Goal: Information Seeking & Learning: Learn about a topic

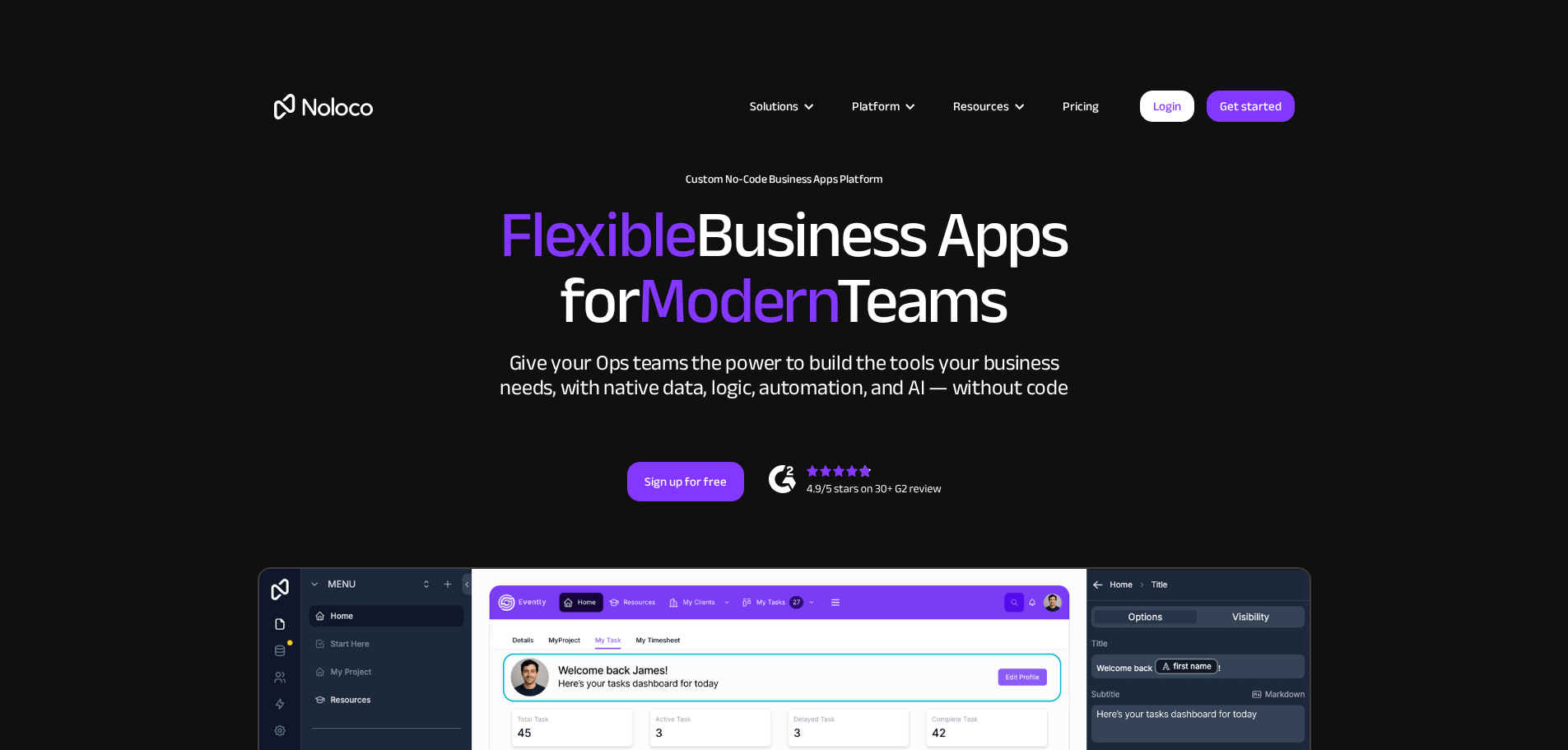
click at [1083, 102] on link "Pricing" at bounding box center [1080, 107] width 77 height 22
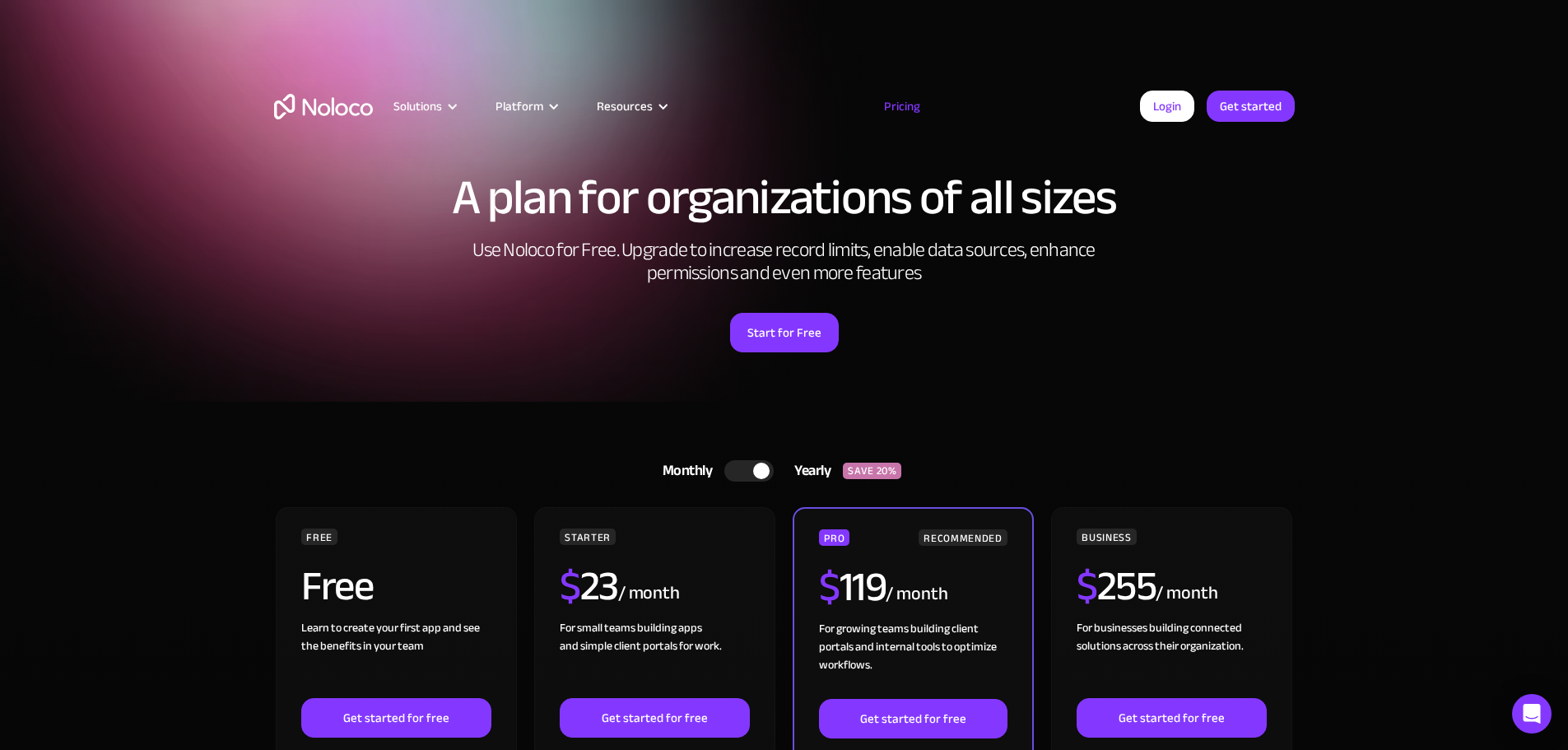
click at [762, 471] on div at bounding box center [761, 471] width 17 height 17
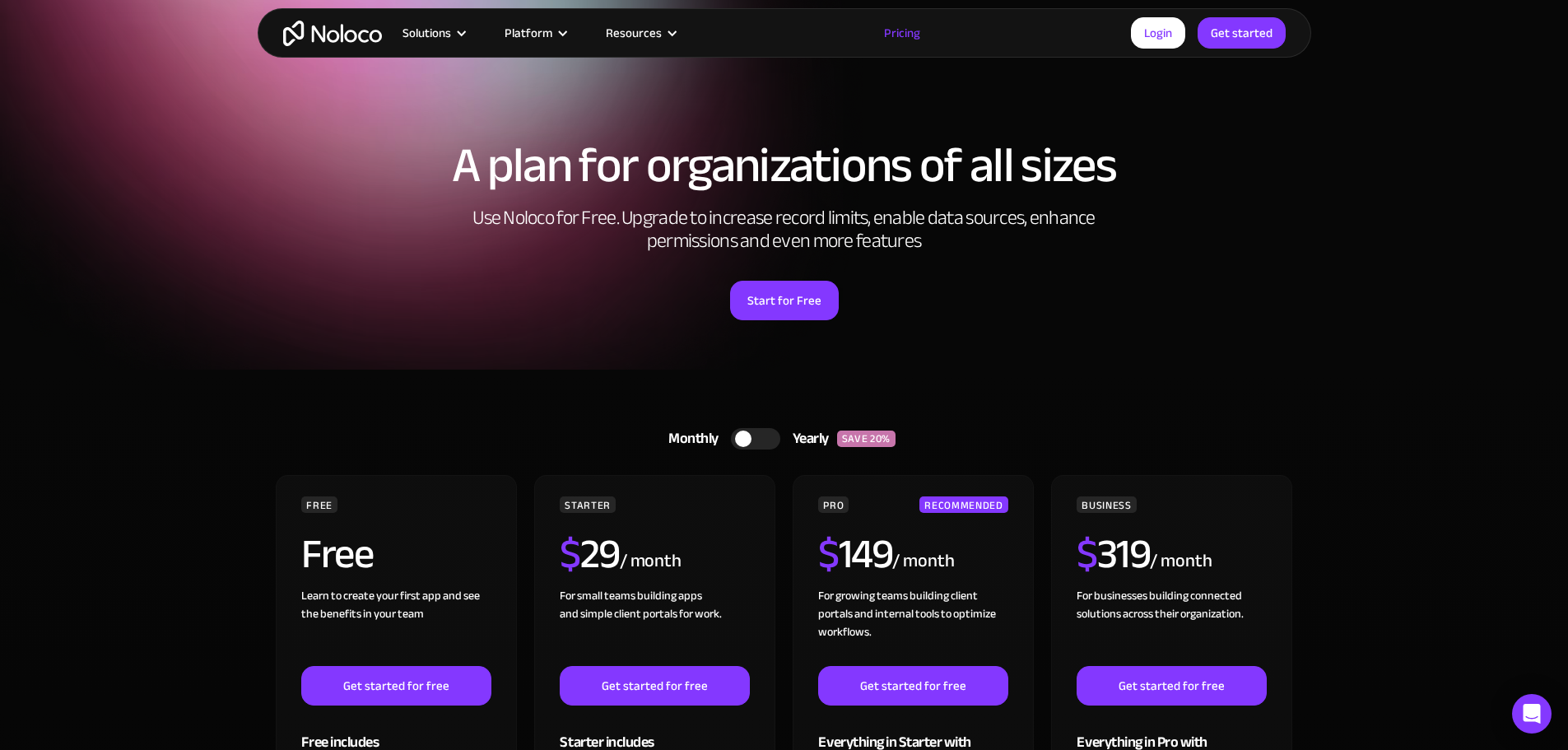
scroll to position [33, 0]
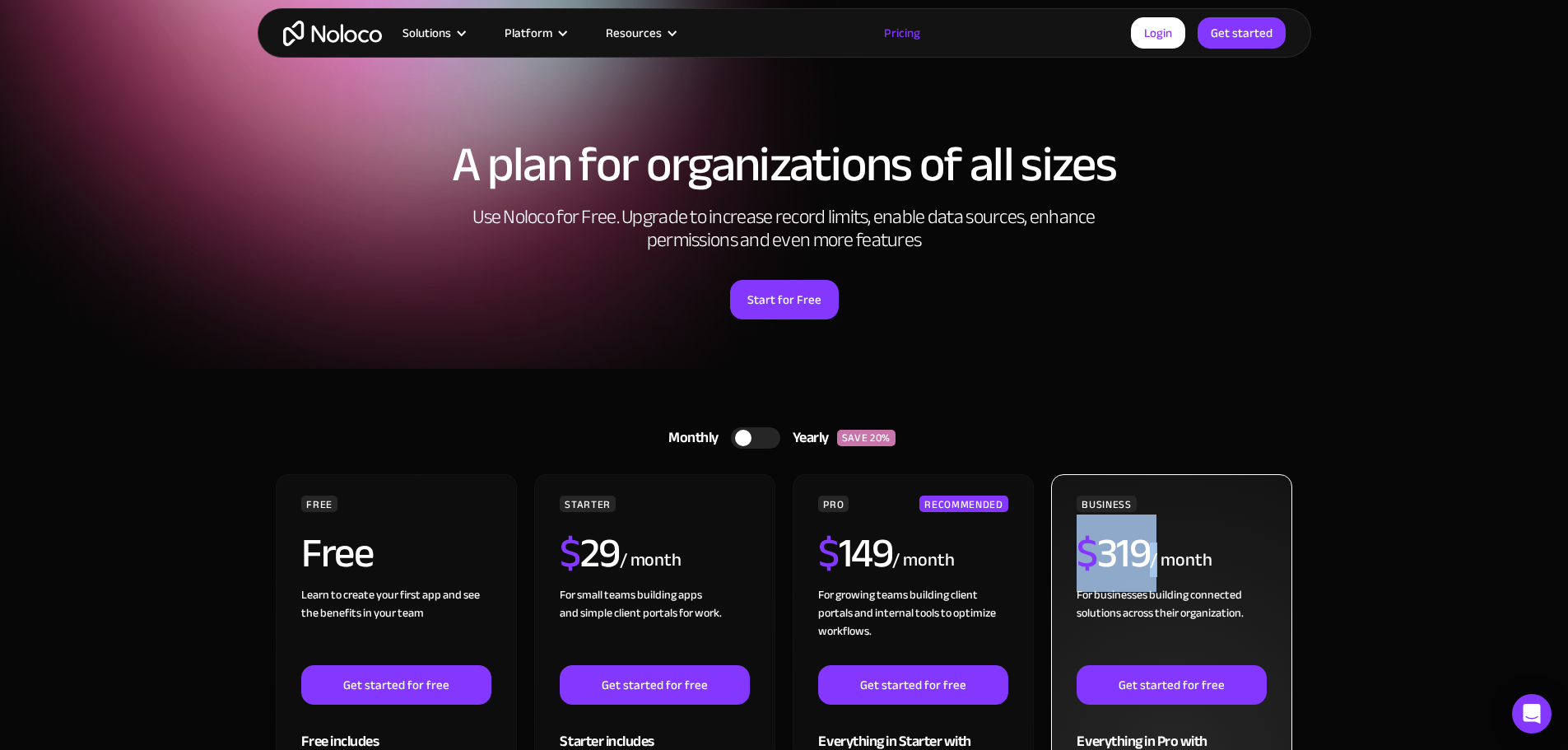
drag, startPoint x: 1148, startPoint y: 555, endPoint x: 1072, endPoint y: 533, distance: 79.1
click at [1072, 533] on div "BUSINESS $ 319 / month For businesses building connected solutions across their…" at bounding box center [1171, 763] width 241 height 578
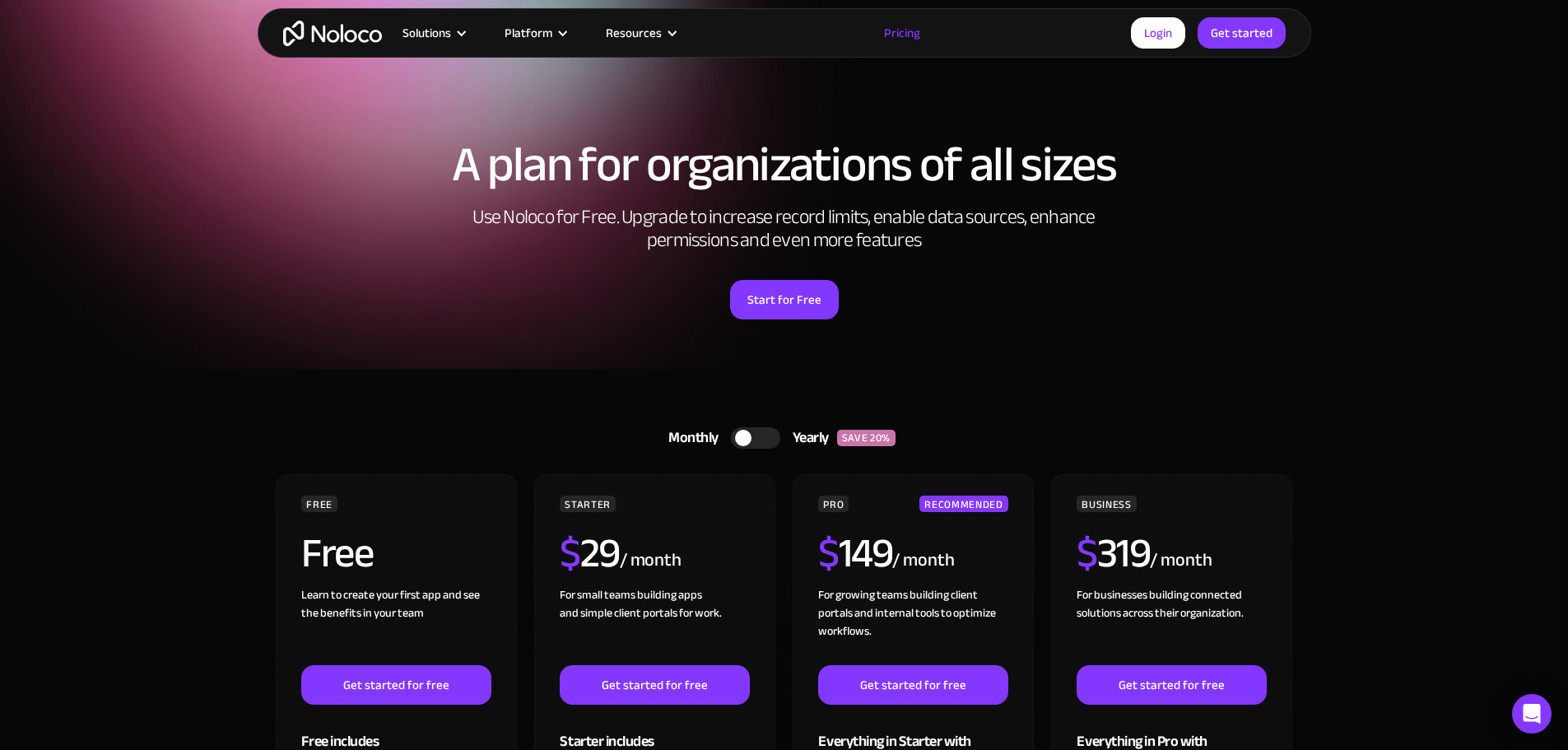
click at [1139, 430] on div "Monthly Yearly SAVE 20% Monthly Yearly SAVE 20%" at bounding box center [784, 438] width 1020 height 39
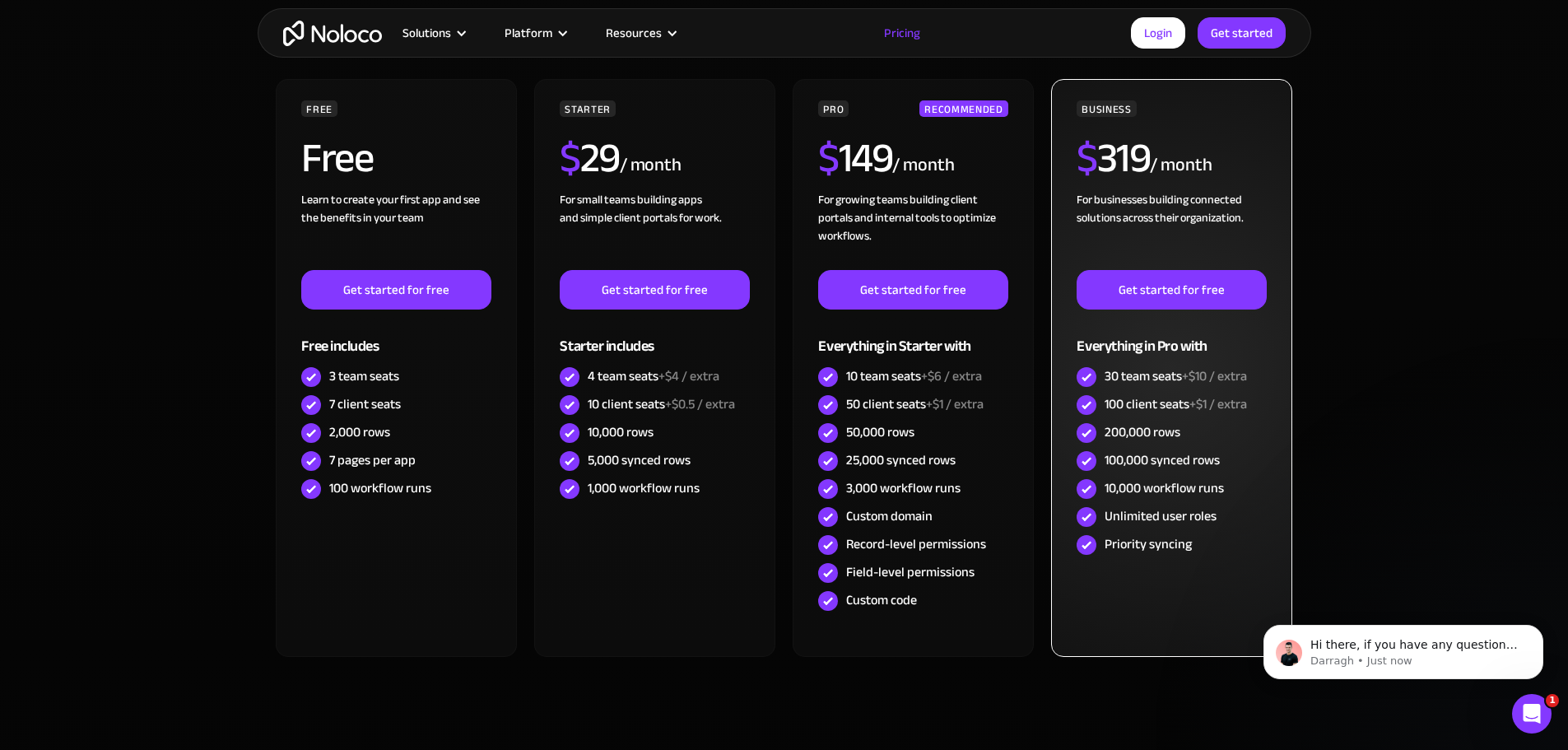
scroll to position [0, 0]
drag, startPoint x: 1259, startPoint y: 377, endPoint x: 1223, endPoint y: 407, distance: 46.9
click at [1126, 386] on div "30 team seats +$10 / extra" at bounding box center [1171, 377] width 190 height 28
drag, startPoint x: 1261, startPoint y: 412, endPoint x: 1103, endPoint y: 407, distance: 158.1
click at [1103, 407] on div "100 client seats +$1 / extra" at bounding box center [1171, 404] width 190 height 28
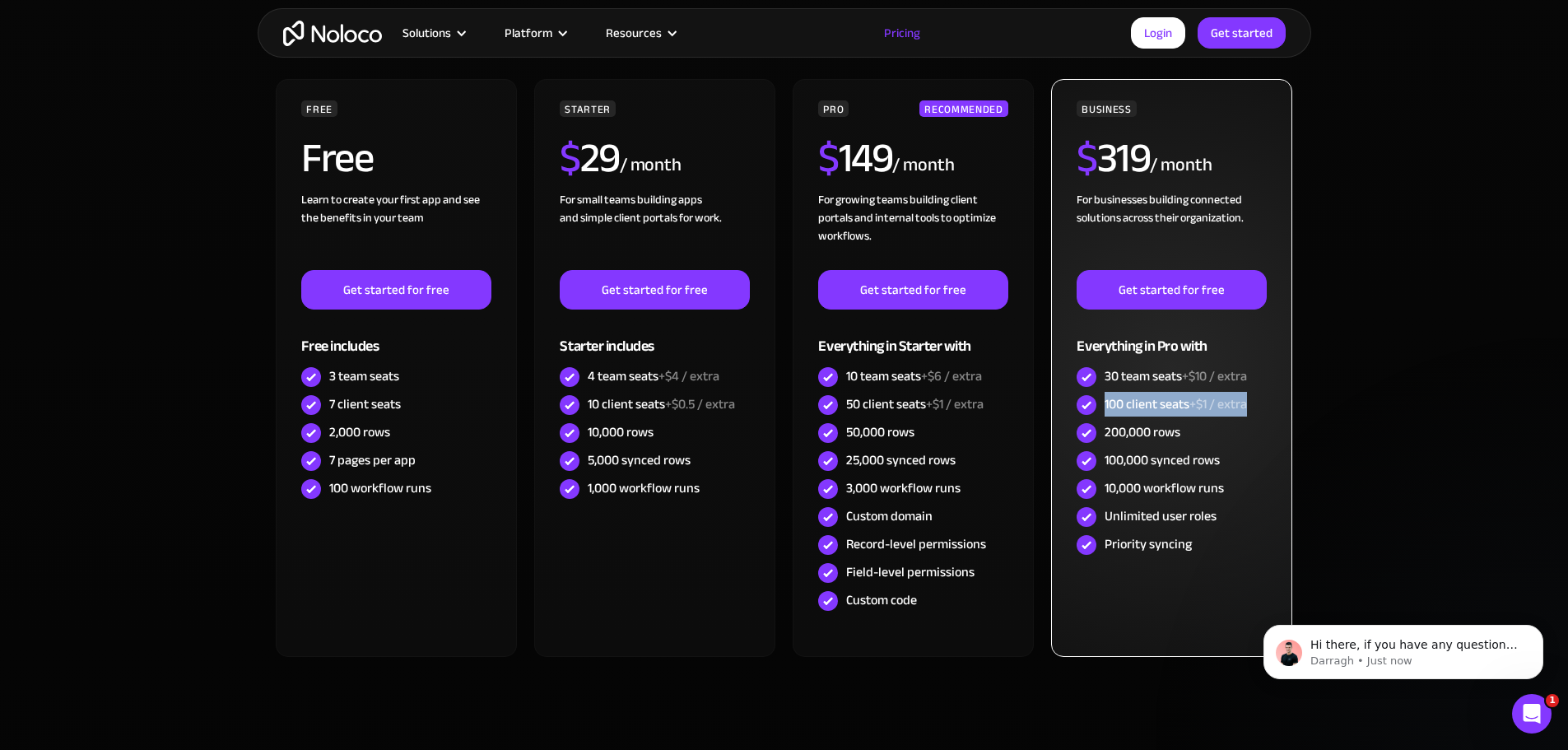
click at [1197, 398] on span "+$1 / extra" at bounding box center [1218, 404] width 58 height 24
drag, startPoint x: 1259, startPoint y: 402, endPoint x: 1066, endPoint y: 377, distance: 194.6
click at [1065, 377] on div "BUSINESS $ 319 / month For businesses building connected solutions across their…" at bounding box center [1171, 367] width 241 height 578
drag, startPoint x: 1183, startPoint y: 433, endPoint x: 1098, endPoint y: 430, distance: 85.1
click at [1098, 430] on div "200,000 rows" at bounding box center [1171, 433] width 190 height 28
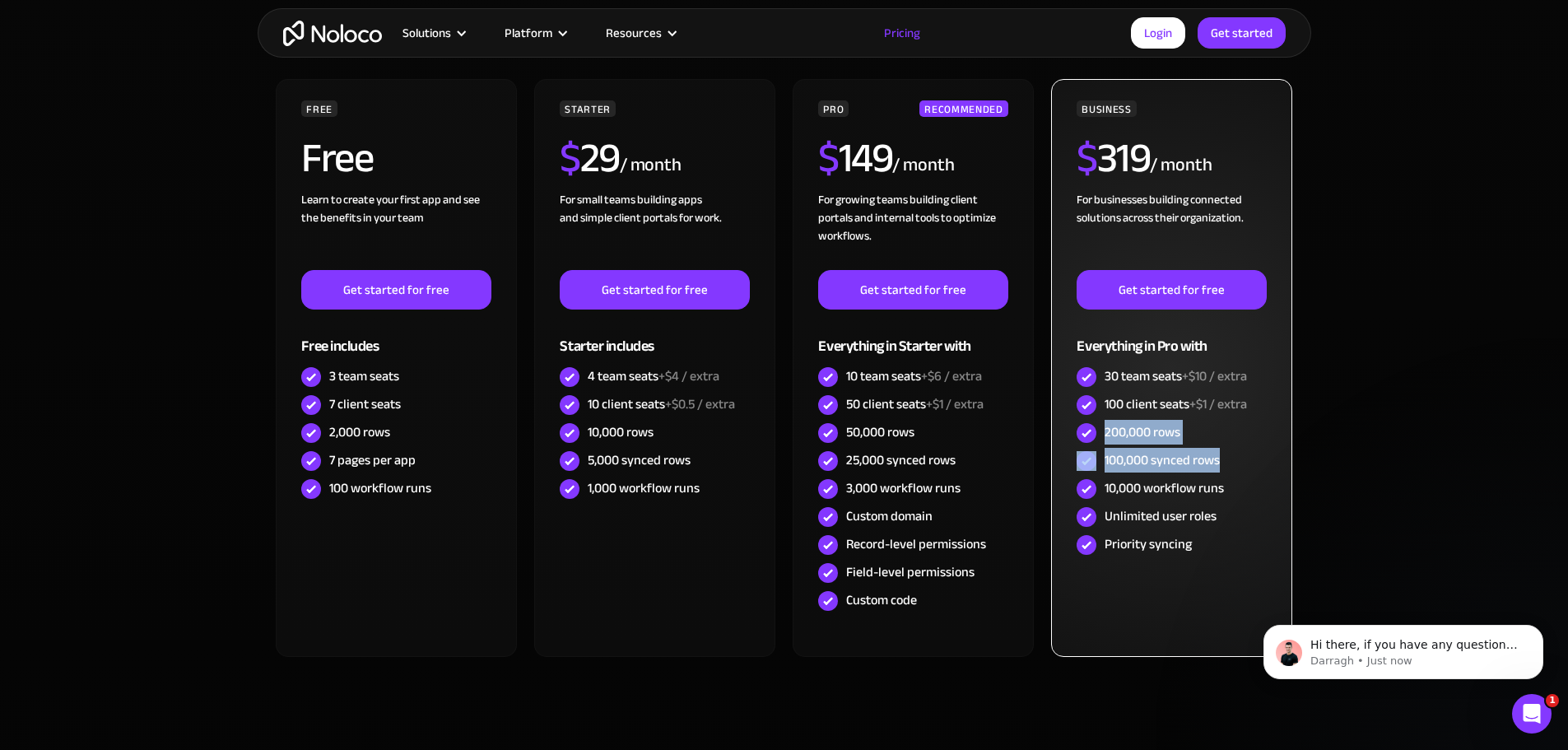
drag, startPoint x: 1229, startPoint y: 466, endPoint x: 1105, endPoint y: 445, distance: 125.8
click at [1105, 445] on div "BUSINESS $ 319 / month For businesses building connected solutions across their…" at bounding box center [1171, 330] width 190 height 459
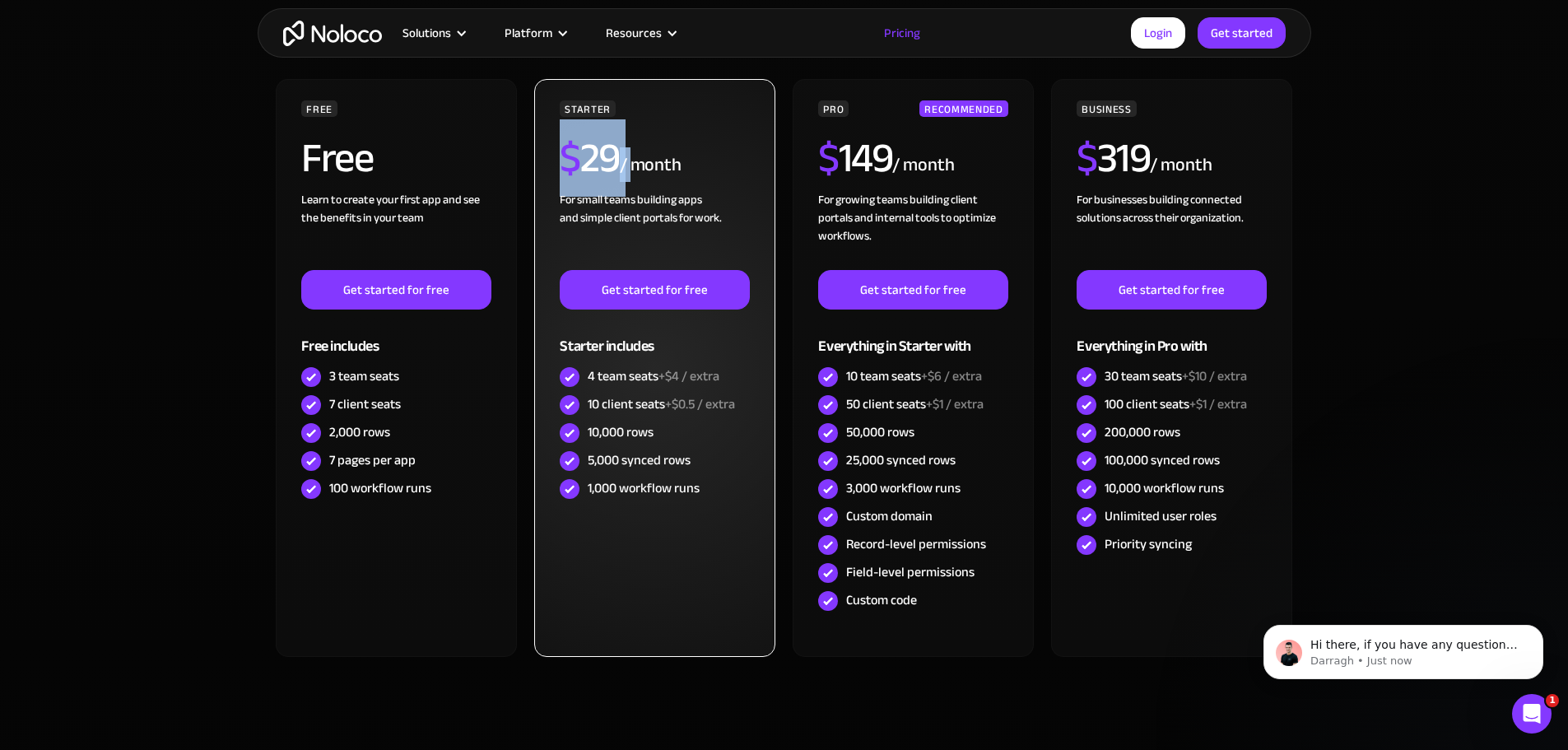
drag, startPoint x: 636, startPoint y: 161, endPoint x: 560, endPoint y: 132, distance: 81.3
click at [560, 138] on div "$ 29 / month" at bounding box center [654, 164] width 190 height 54
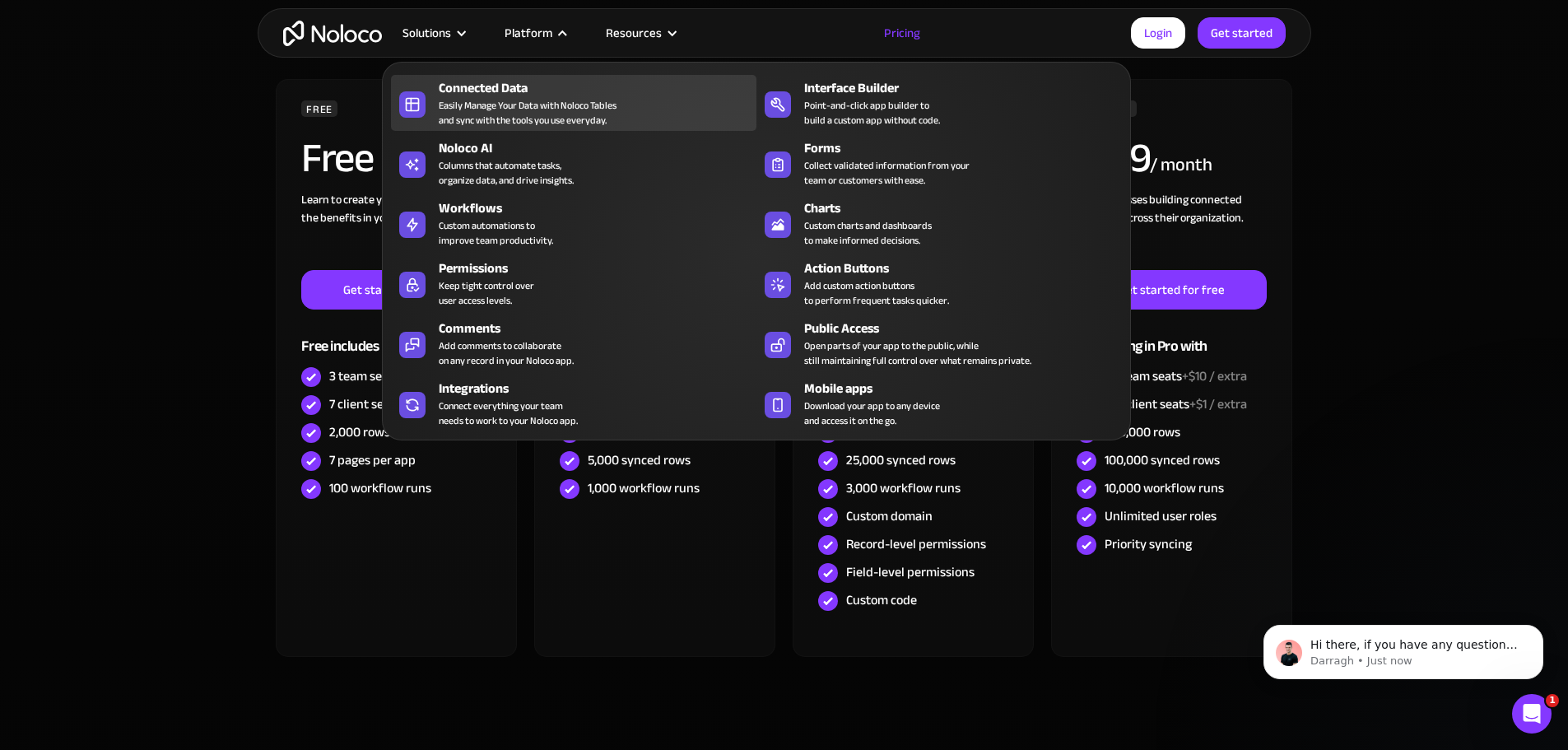
click at [528, 98] on div "Connected Data" at bounding box center [601, 88] width 325 height 20
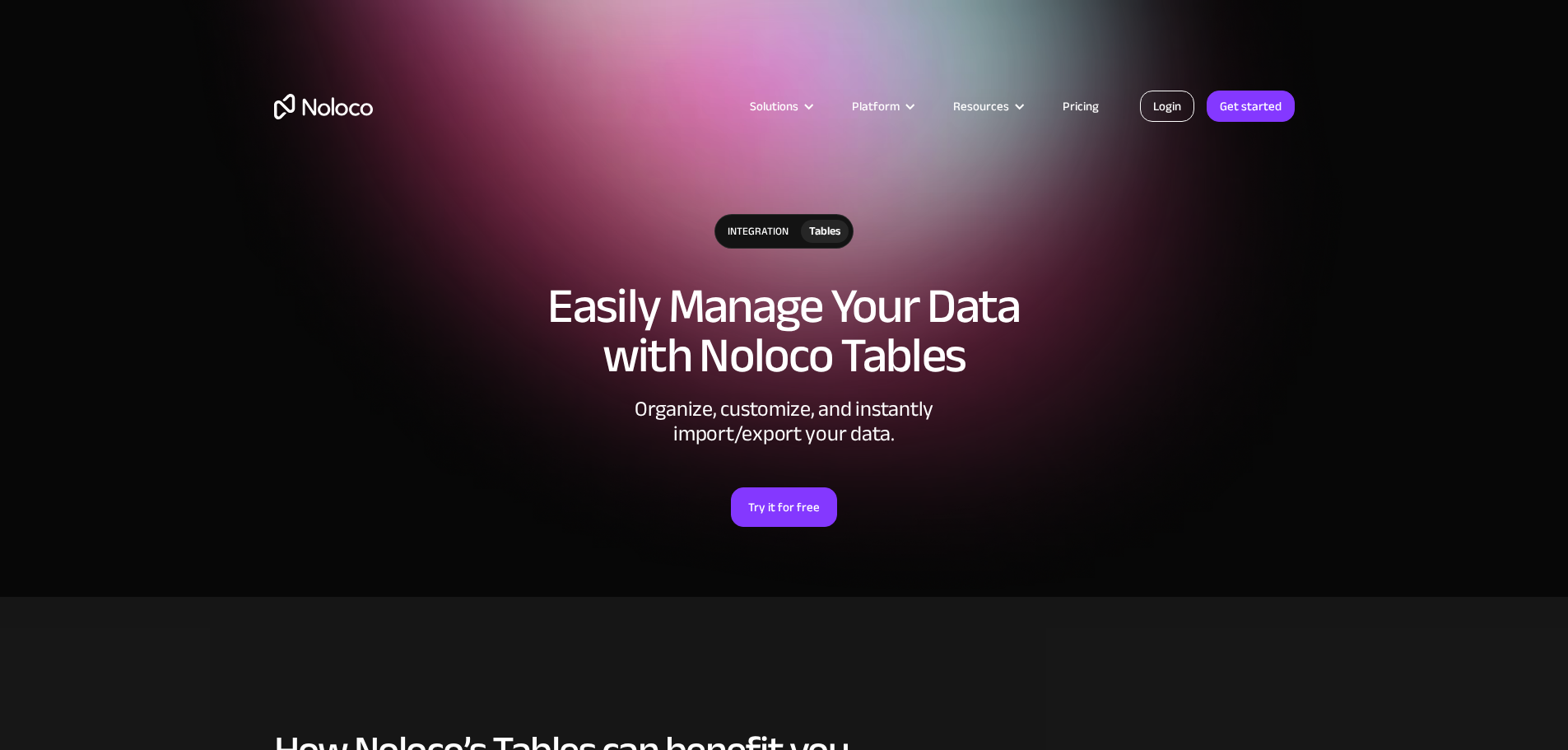
click at [1159, 97] on link "Login" at bounding box center [1166, 106] width 55 height 31
